Goal: Find specific page/section: Find specific page/section

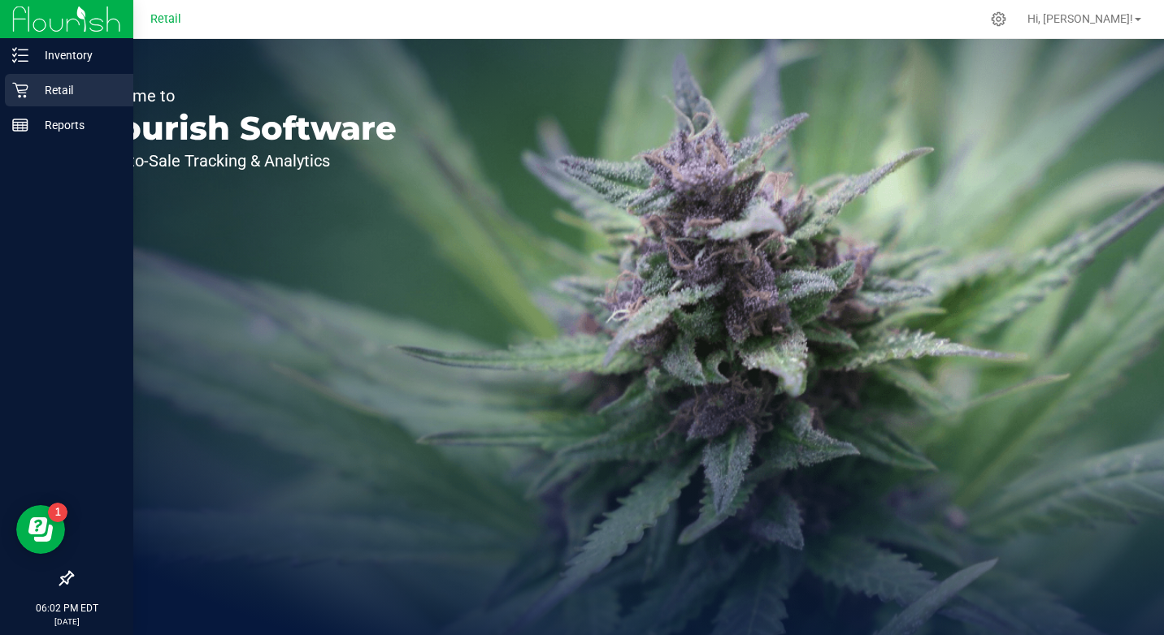
click at [55, 98] on p "Retail" at bounding box center [77, 90] width 98 height 20
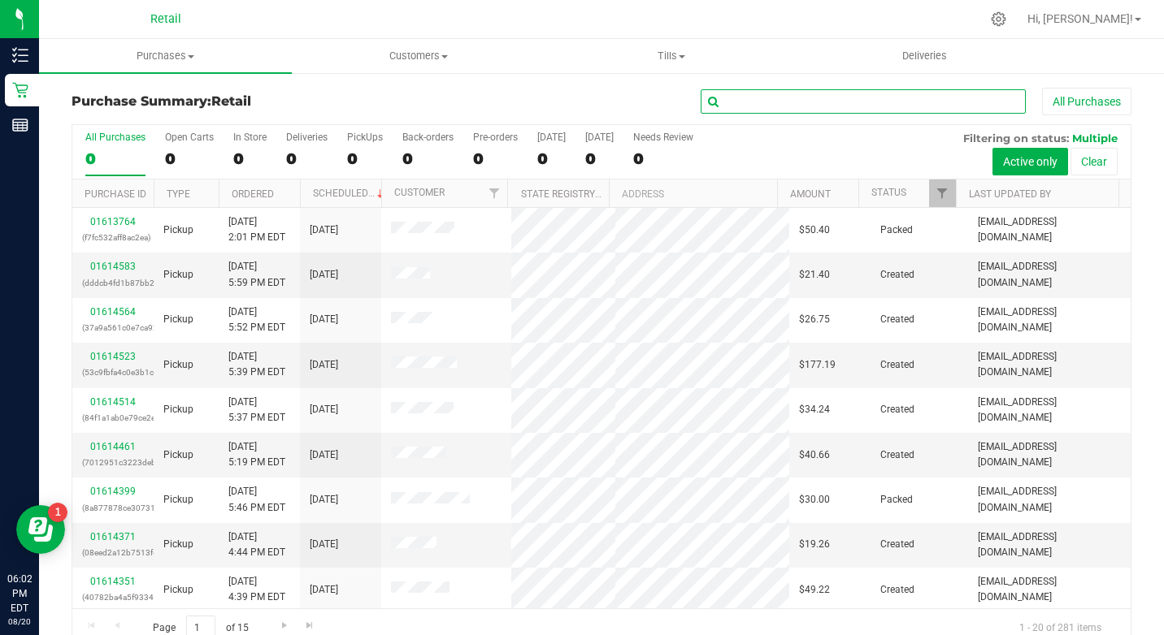
click at [821, 106] on input "text" at bounding box center [862, 101] width 325 height 24
type input "[PERSON_NAME]"
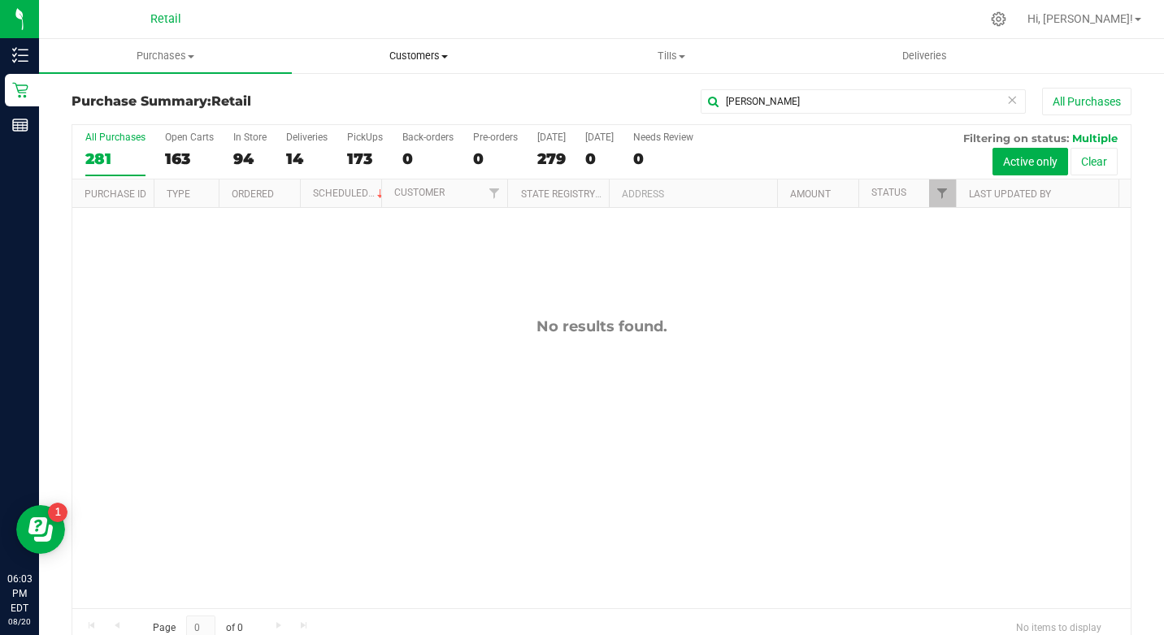
click at [393, 62] on span "Customers" at bounding box center [418, 56] width 251 height 15
click at [372, 101] on span "All customers" at bounding box center [350, 98] width 117 height 14
